Goal: Check status: Check status

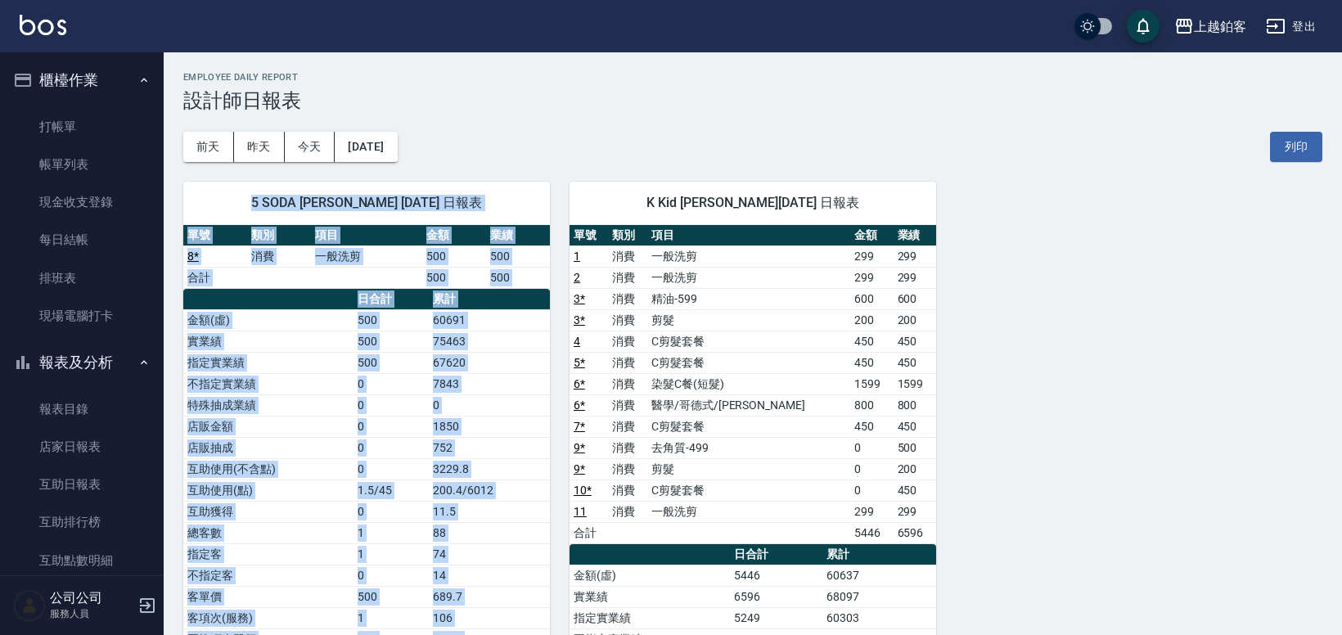
scroll to position [471, 0]
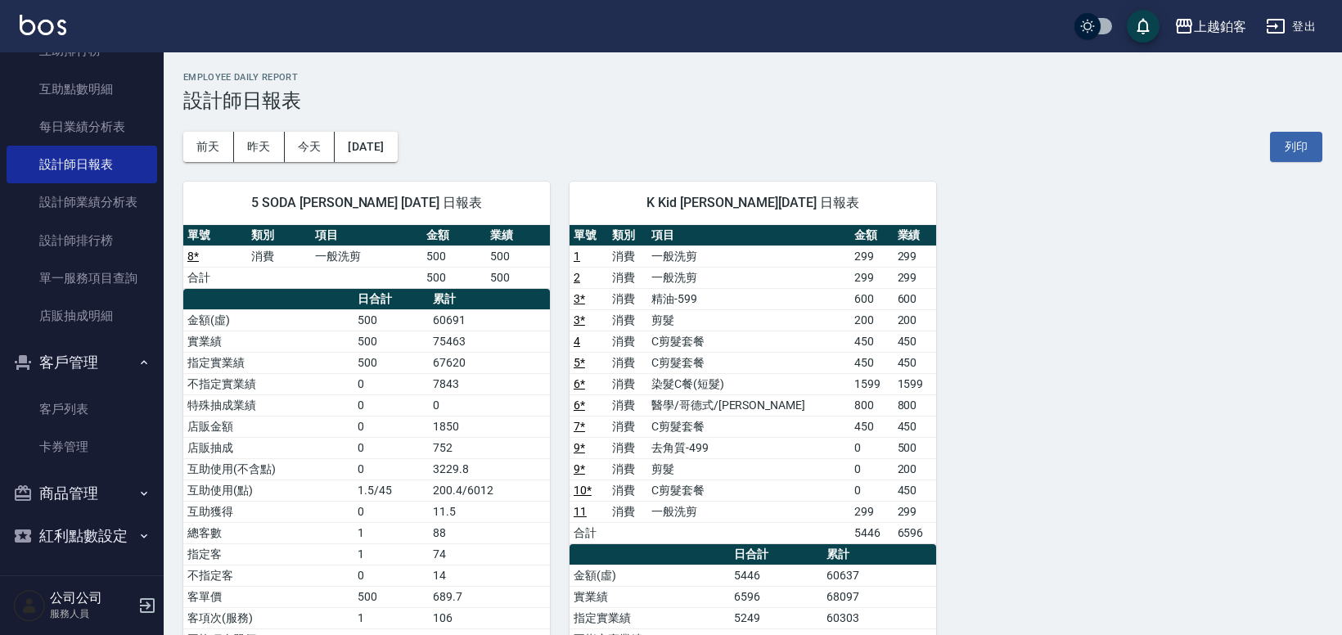
click at [832, 150] on div "[DATE] [DATE] [DATE] [DATE] 列印" at bounding box center [752, 147] width 1139 height 70
click at [196, 151] on button "前天" at bounding box center [208, 147] width 51 height 30
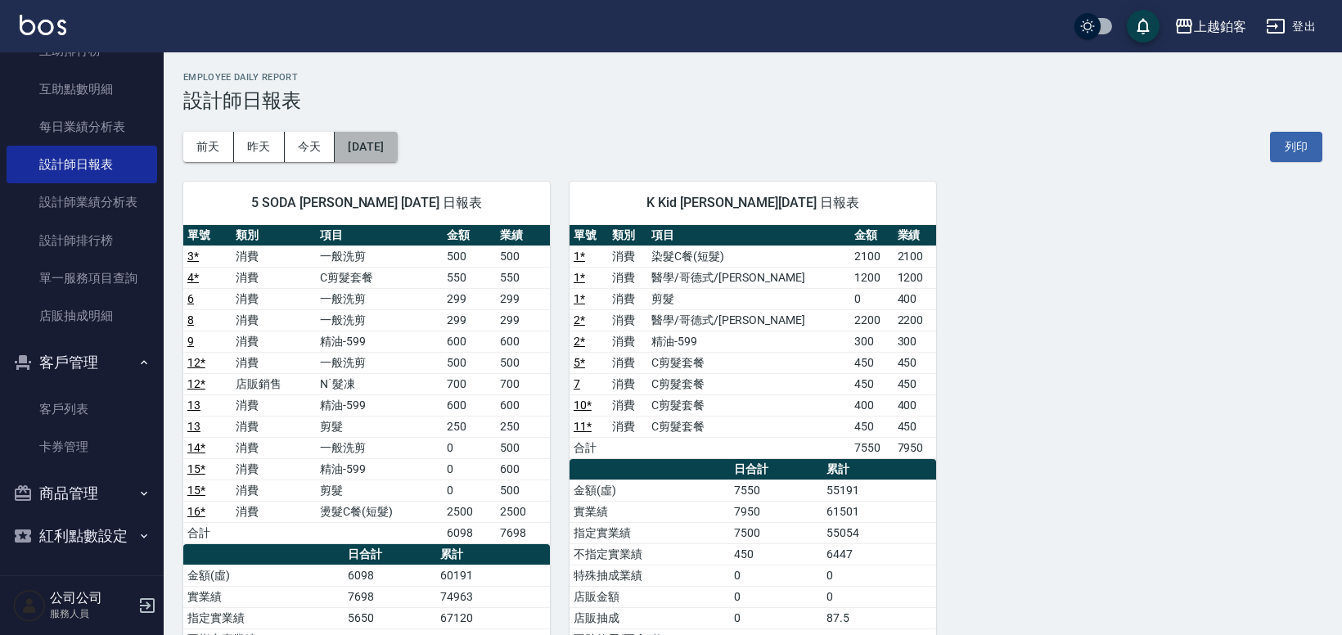
click at [356, 139] on button "[DATE]" at bounding box center [366, 147] width 62 height 30
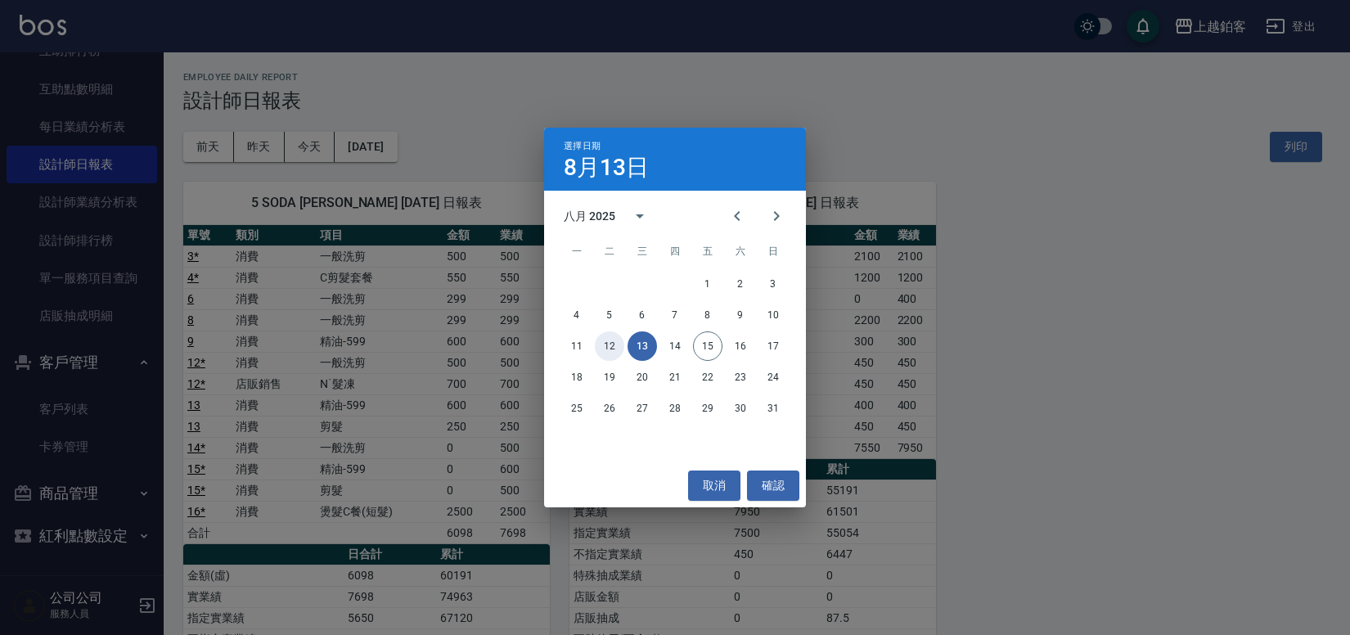
click at [617, 347] on button "12" at bounding box center [609, 345] width 29 height 29
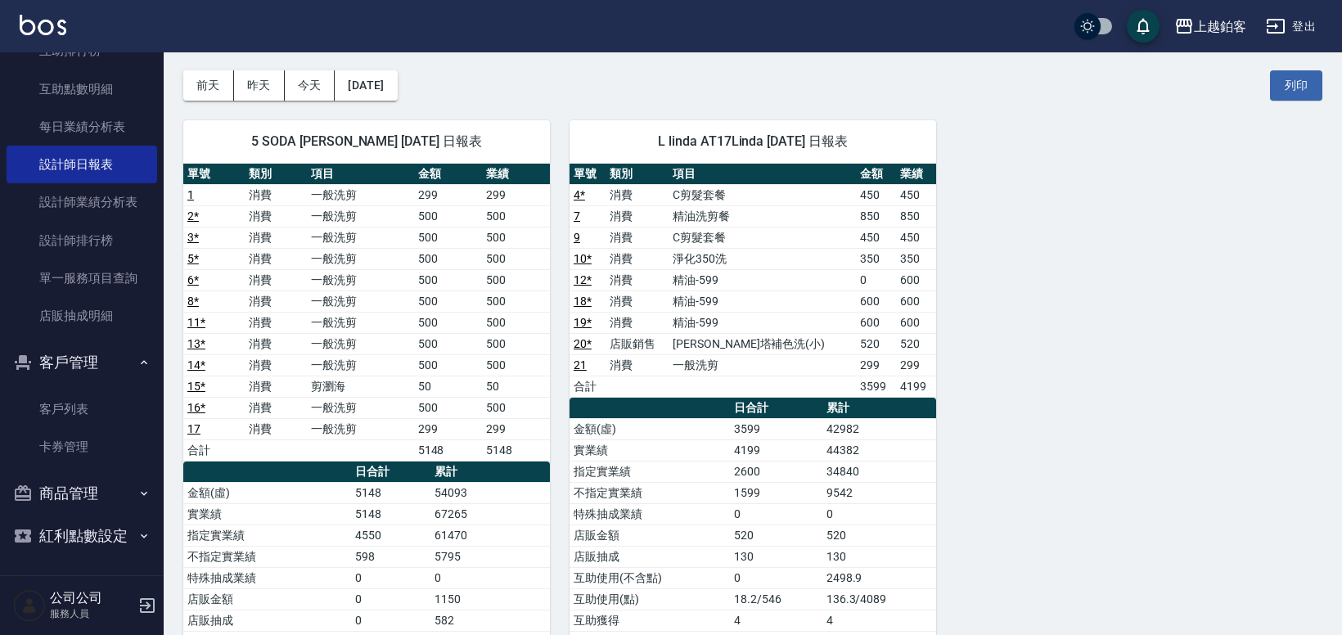
scroll to position [86, 0]
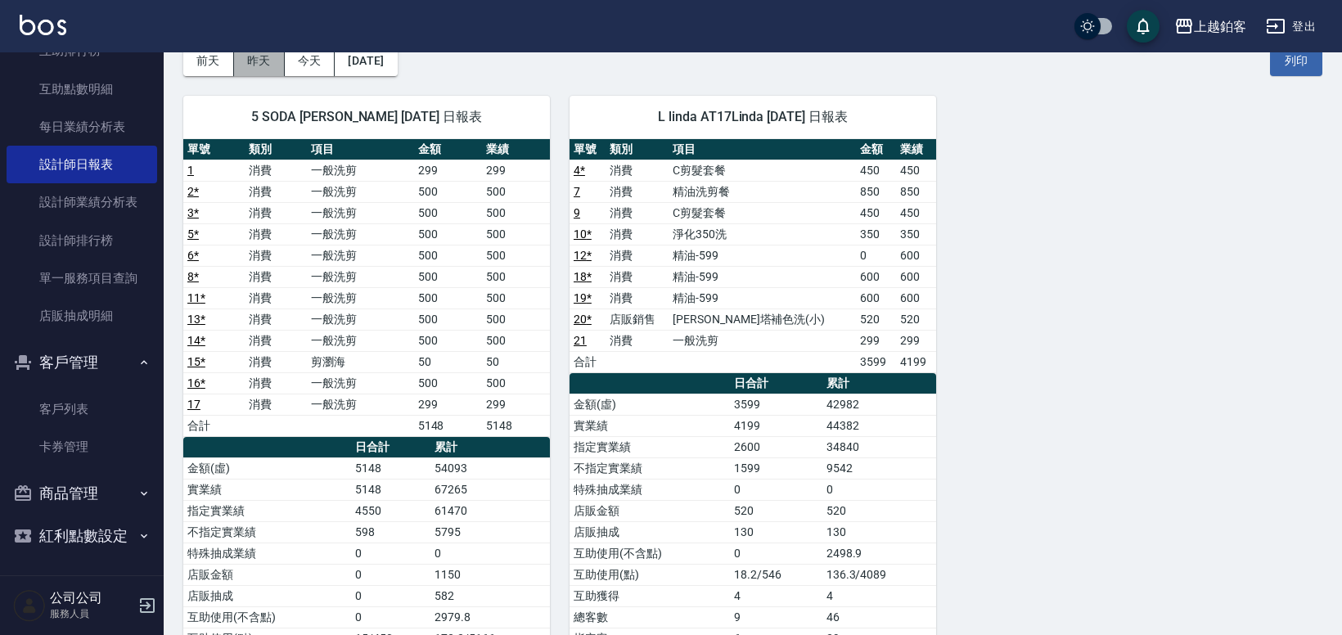
click at [272, 68] on button "昨天" at bounding box center [259, 61] width 51 height 30
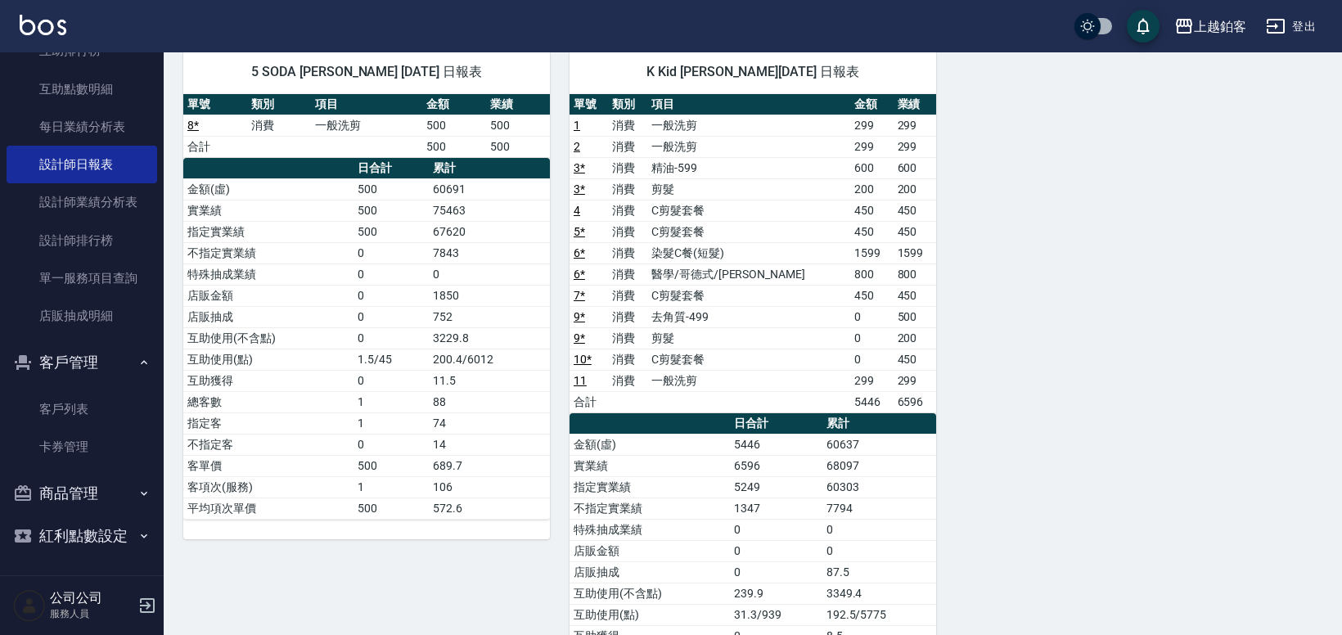
scroll to position [146, 0]
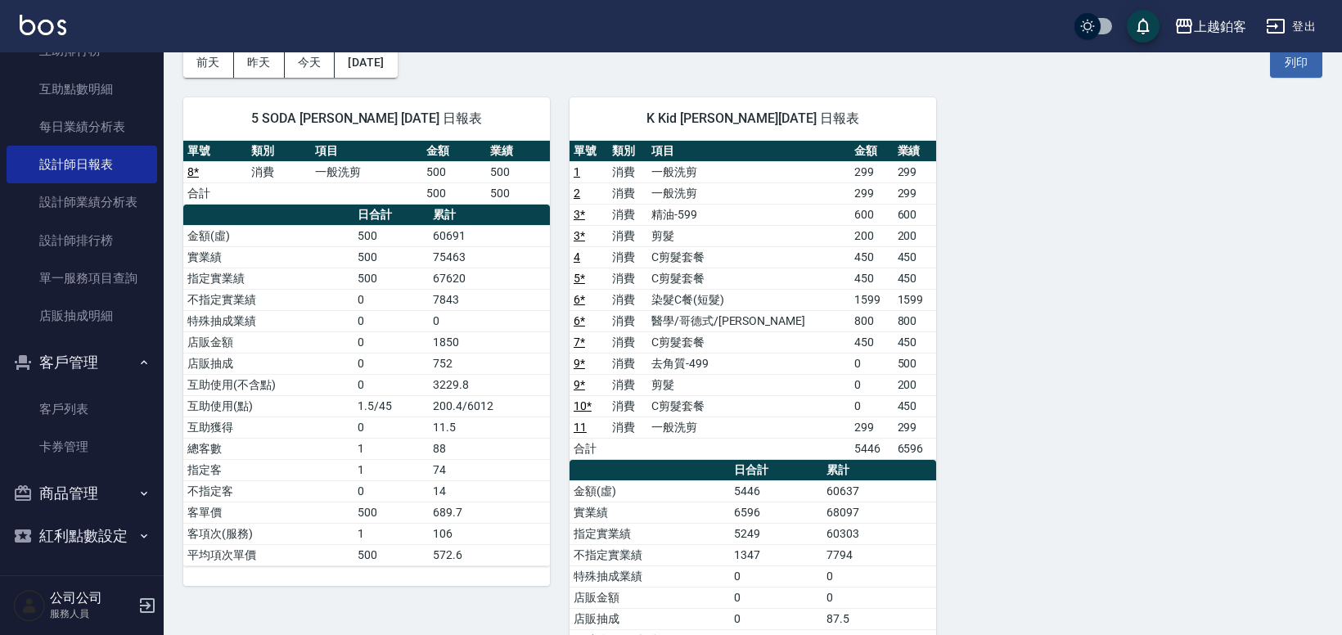
scroll to position [69, 0]
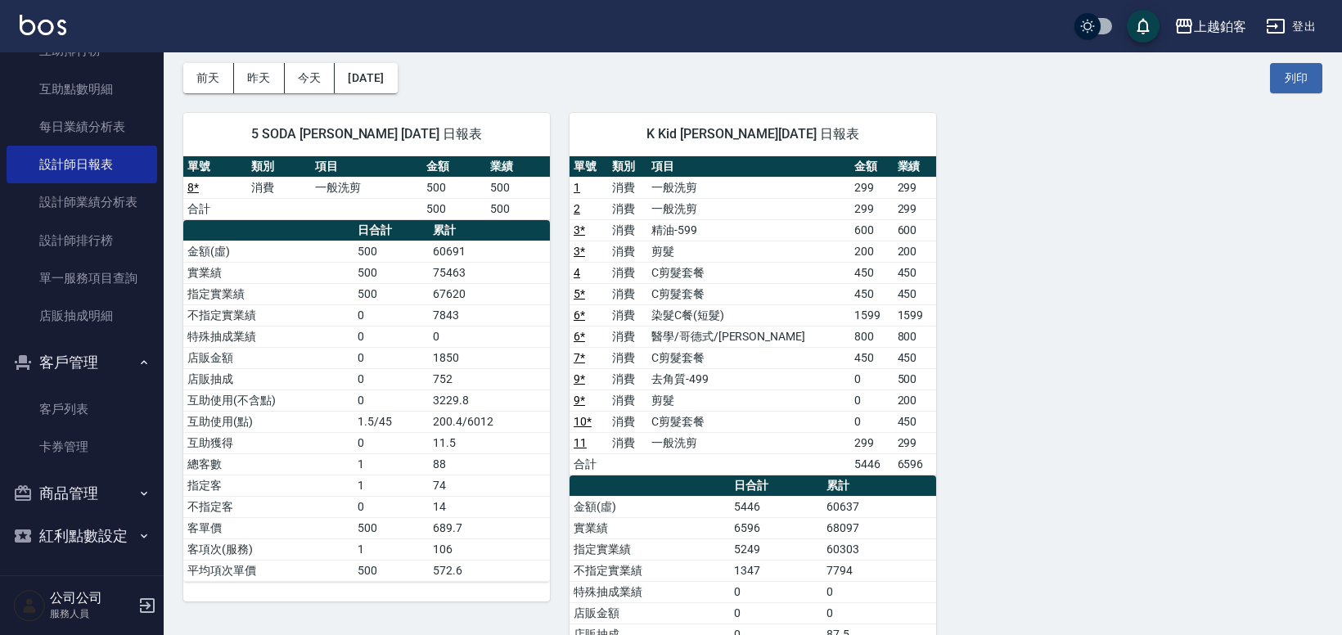
click at [234, 63] on button "昨天" at bounding box center [259, 78] width 51 height 30
